Goal: Task Accomplishment & Management: Manage account settings

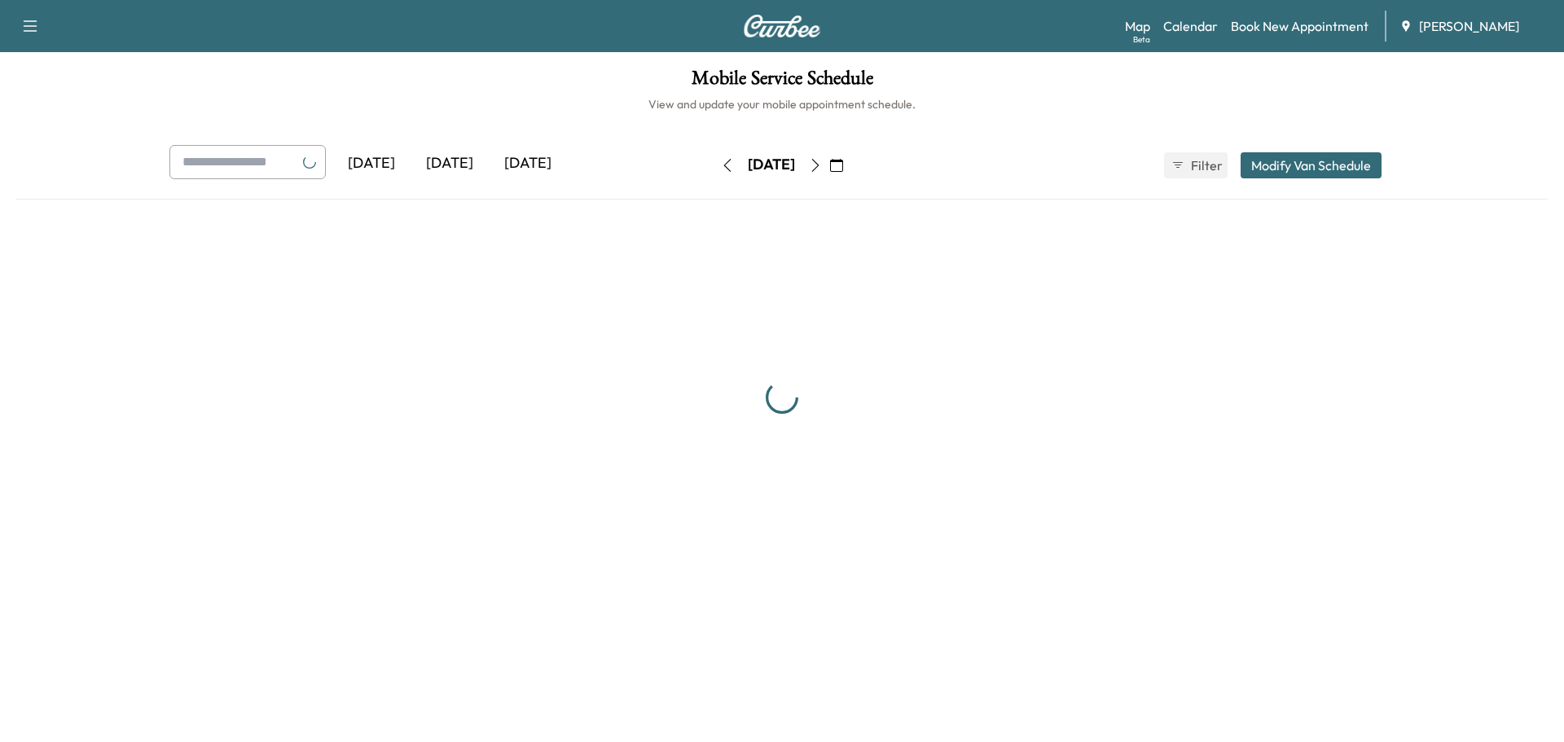
click at [851, 166] on button "button" at bounding box center [837, 165] width 28 height 26
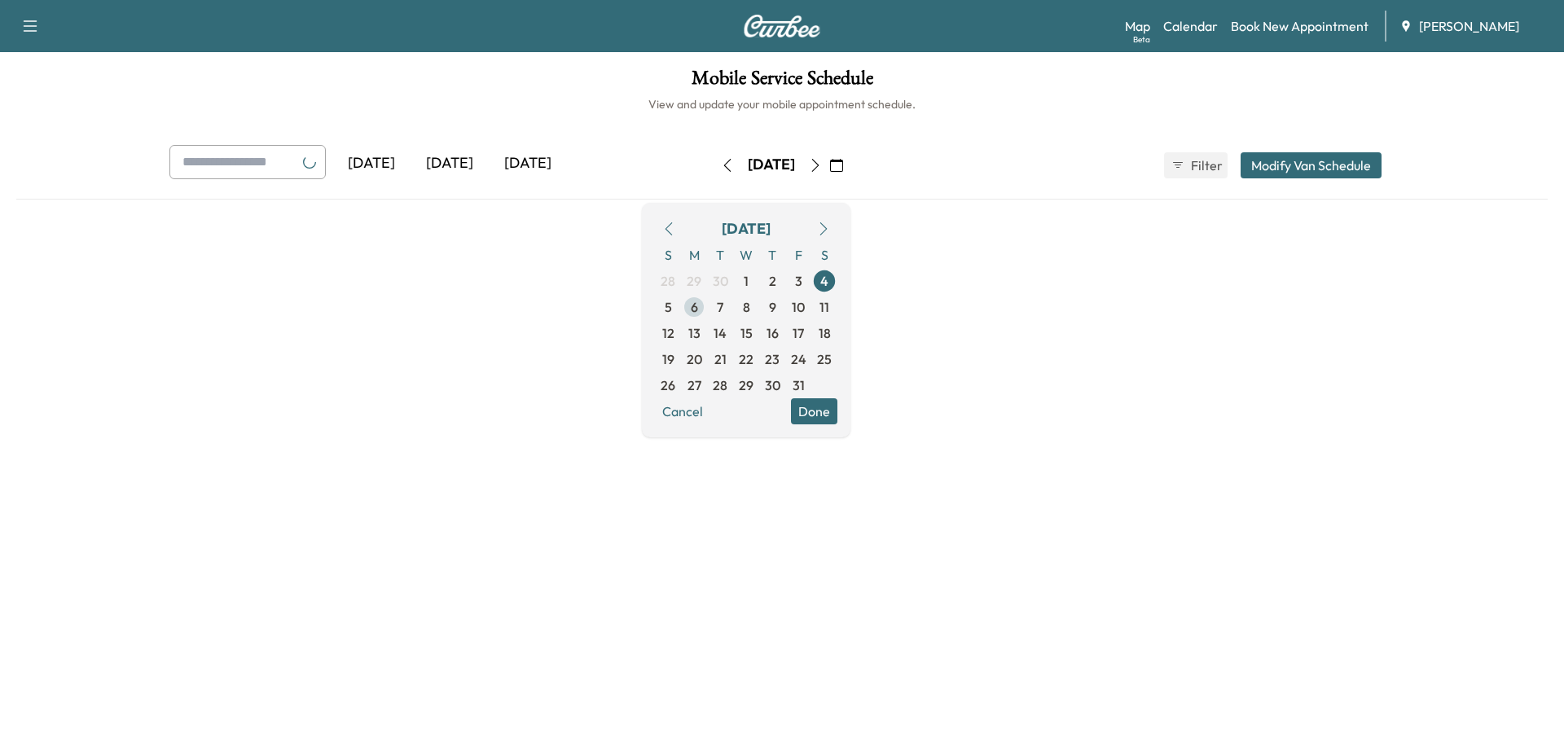
click at [698, 311] on span "6" at bounding box center [694, 307] width 7 height 20
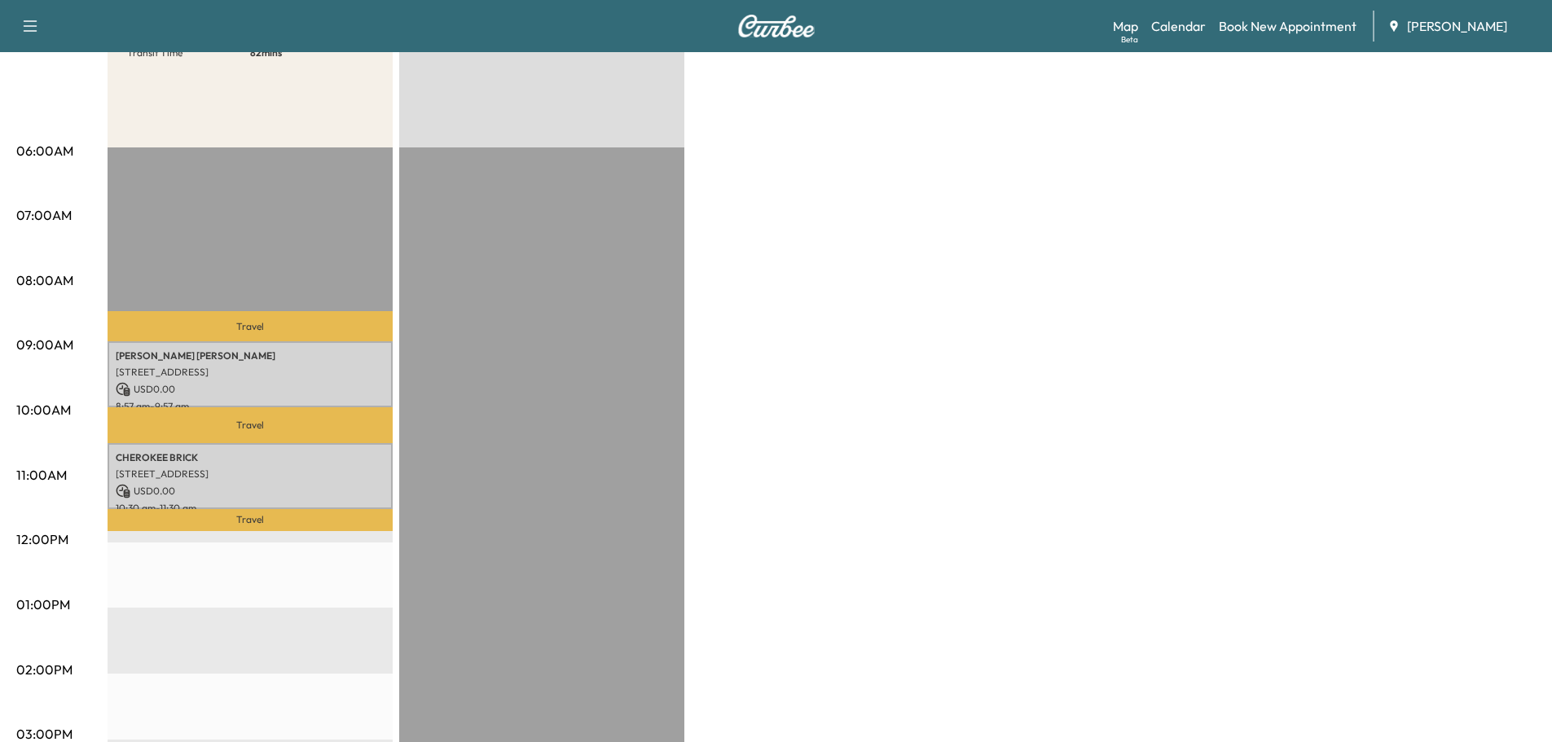
scroll to position [244, 0]
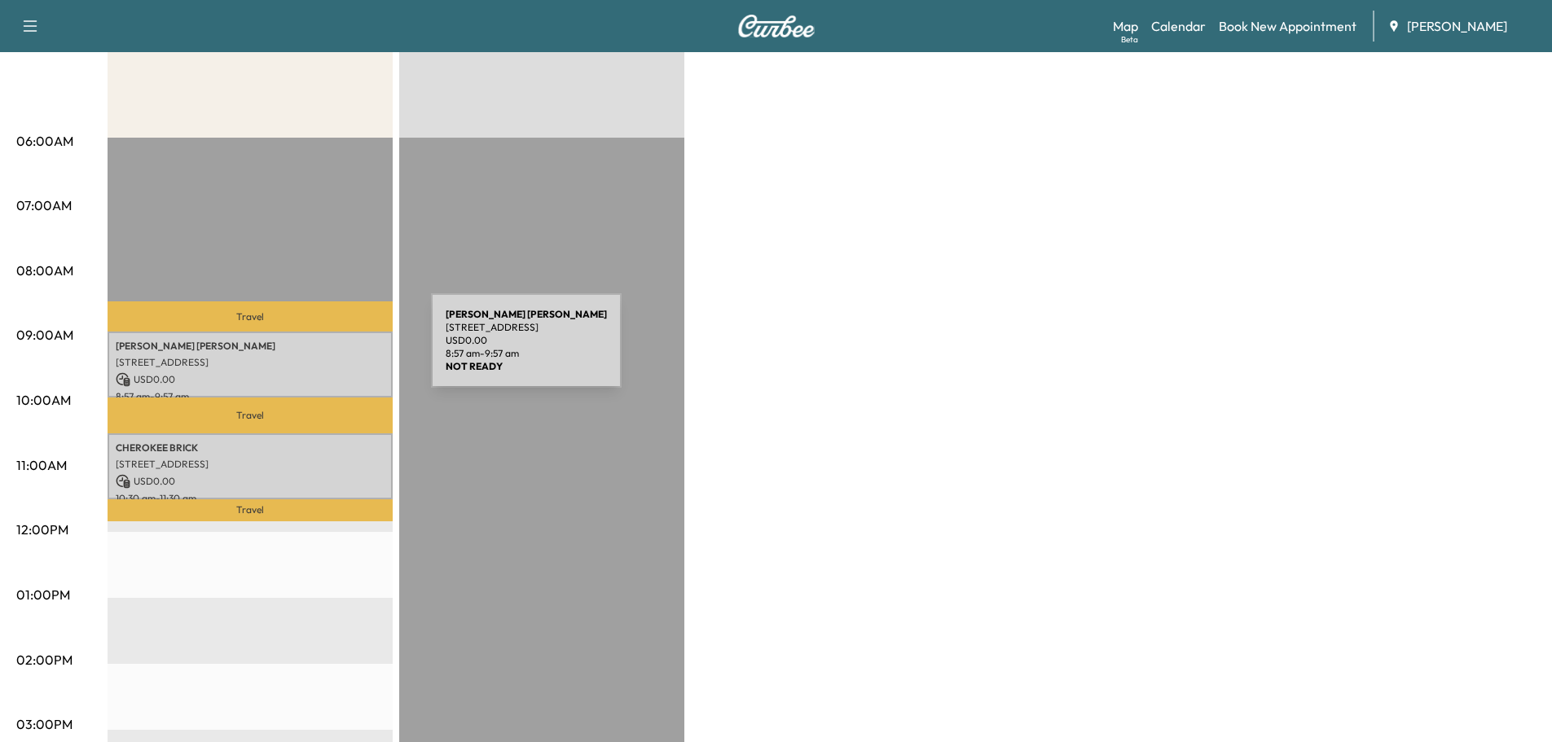
click at [309, 350] on p "[PERSON_NAME] [PERSON_NAME]" at bounding box center [250, 346] width 269 height 13
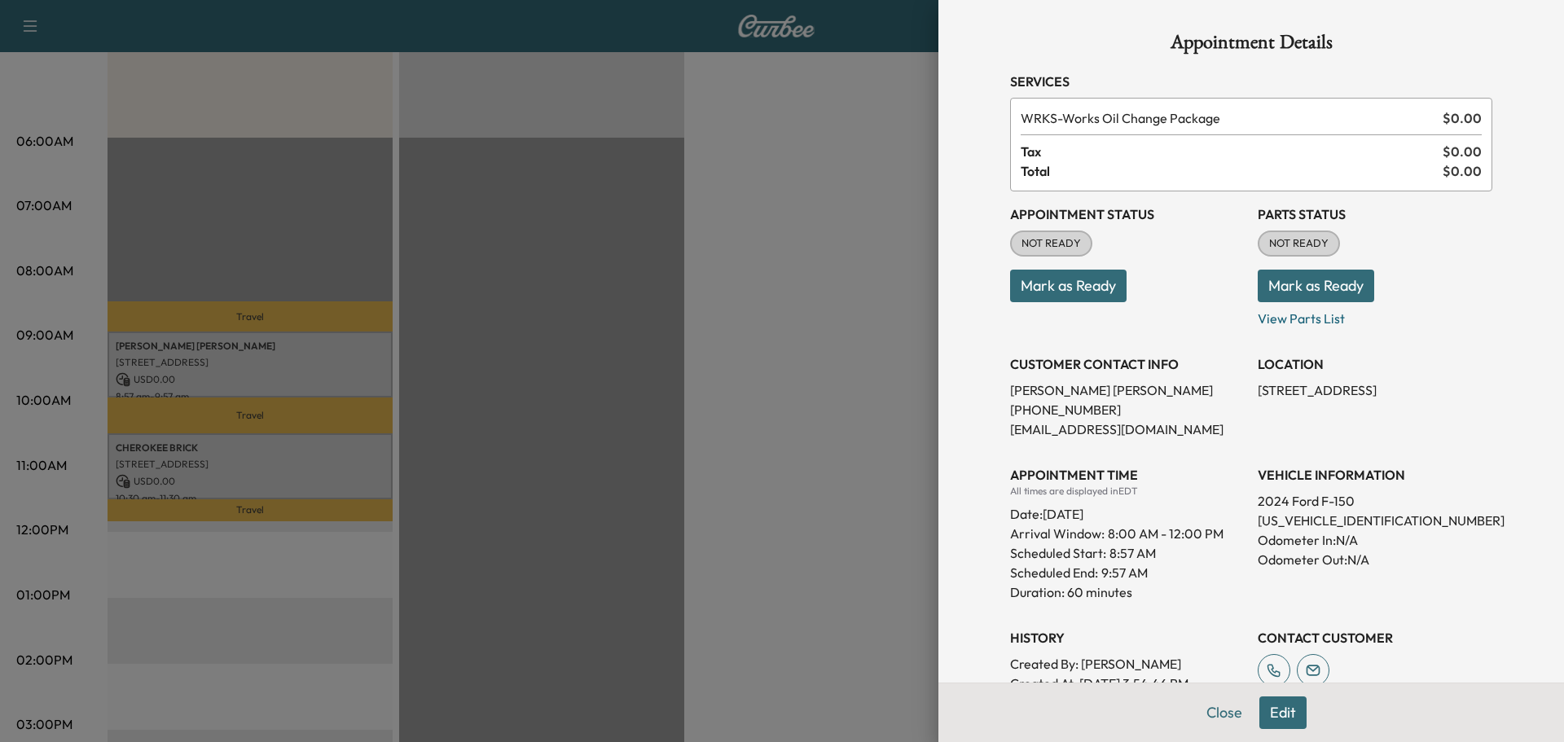
click at [1045, 292] on button "Mark as Ready" at bounding box center [1068, 286] width 117 height 33
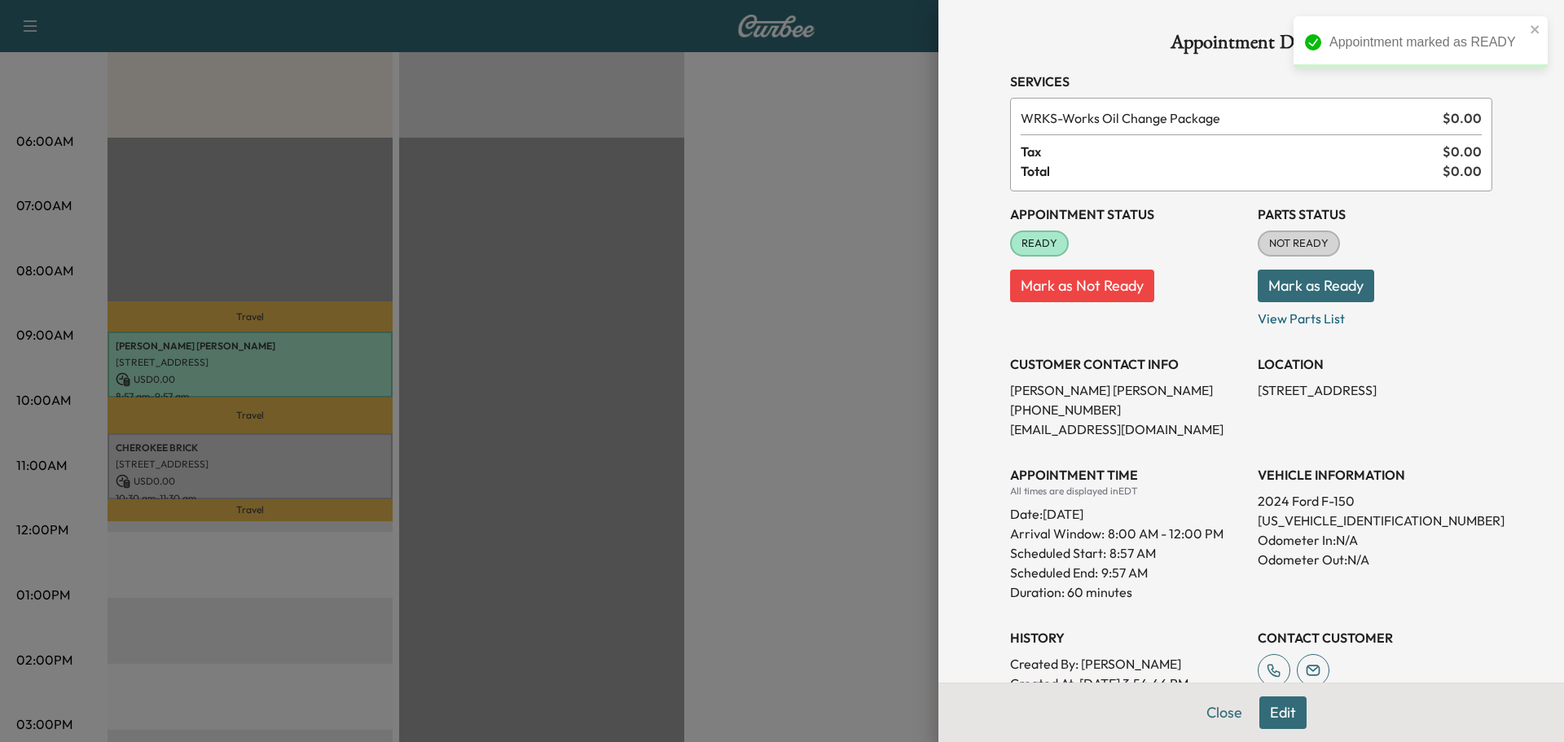
click at [1280, 519] on p "[US_VEHICLE_IDENTIFICATION_NUMBER]" at bounding box center [1375, 521] width 235 height 20
copy p "[US_VEHICLE_IDENTIFICATION_NUMBER]"
click at [442, 483] on div at bounding box center [782, 371] width 1564 height 742
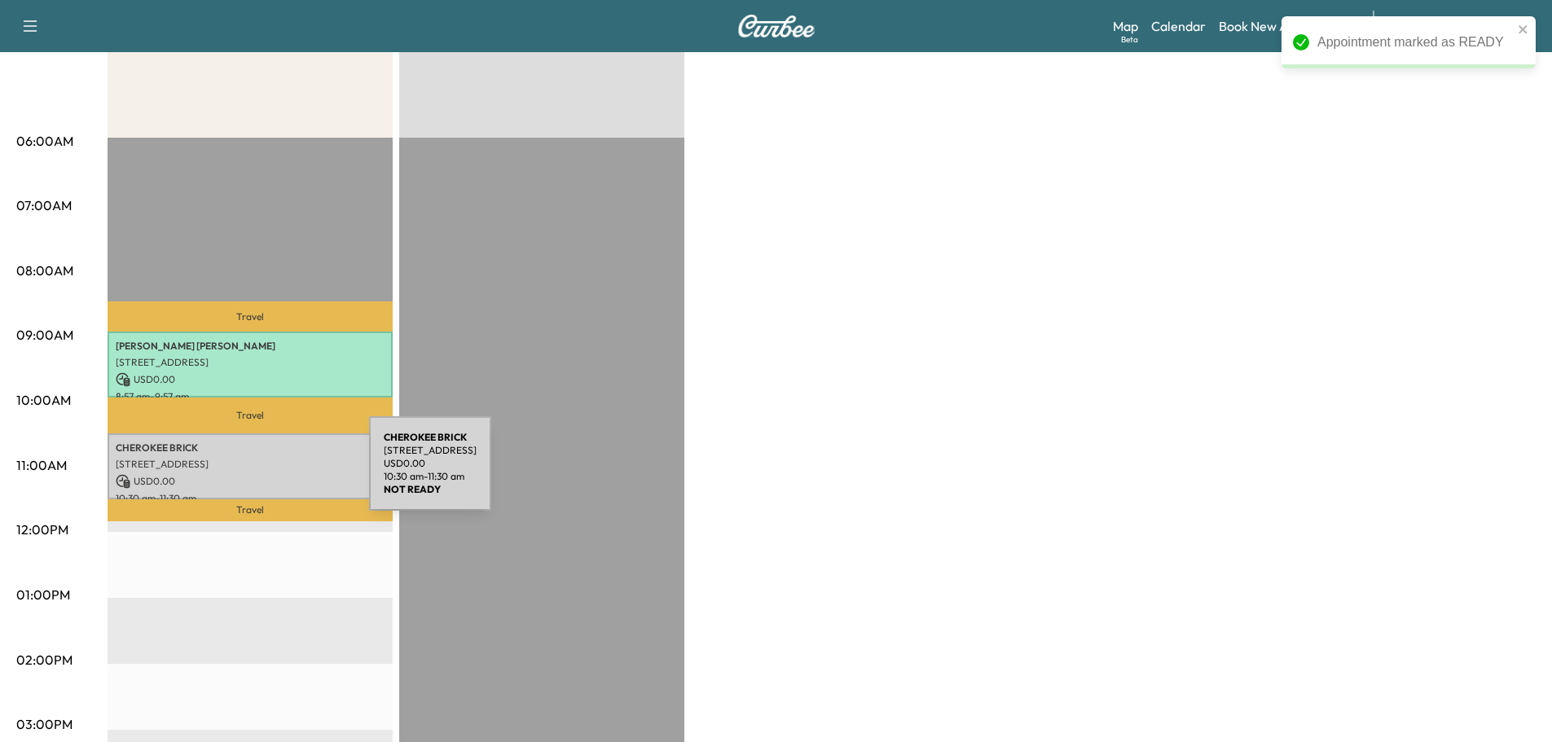
click at [240, 474] on p "USD 0.00" at bounding box center [250, 481] width 269 height 15
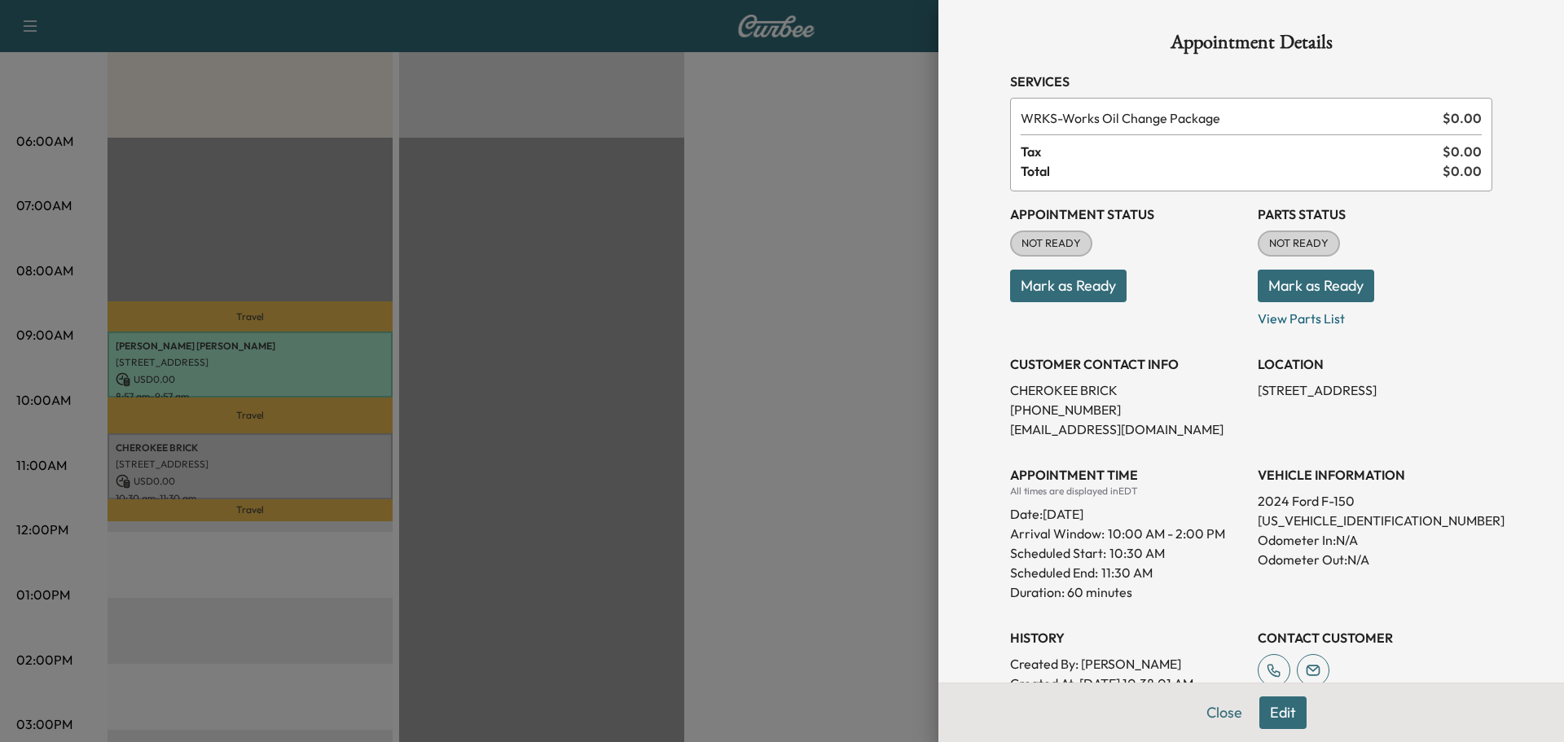
click at [1080, 273] on button "Mark as Ready" at bounding box center [1068, 286] width 117 height 33
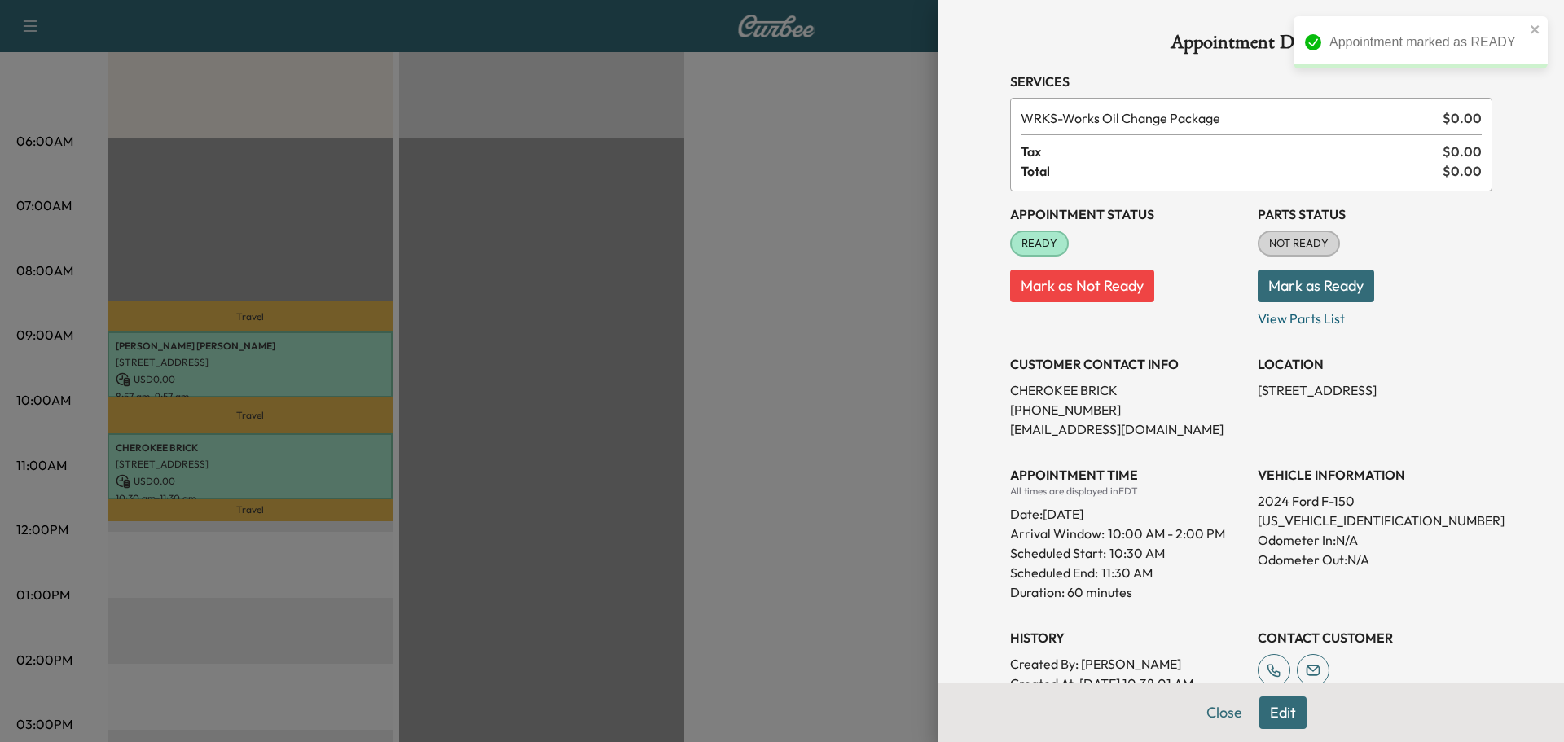
click at [1297, 524] on p "[US_VEHICLE_IDENTIFICATION_NUMBER]" at bounding box center [1375, 521] width 235 height 20
copy p "[US_VEHICLE_IDENTIFICATION_NUMBER]"
click at [573, 466] on div at bounding box center [782, 371] width 1564 height 742
